Goal: Find specific fact: Find specific fact

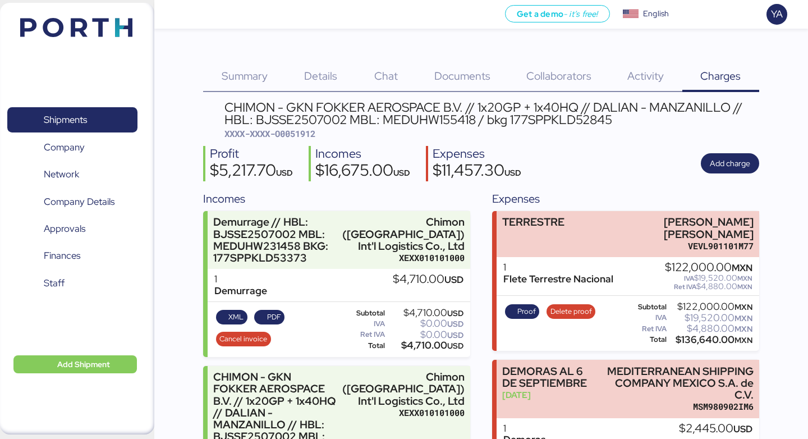
click at [304, 133] on span "XXXX-XXXX-O0051912" at bounding box center [269, 133] width 91 height 11
copy span "O0051912"
click at [302, 101] on div "CHIMON - GKN FOKKER AEROSPACE B.V. // 1x20GP + 1x40HQ // DALIAN - MANZANILLO //…" at bounding box center [491, 113] width 535 height 25
